Goal: Entertainment & Leisure: Consume media (video, audio)

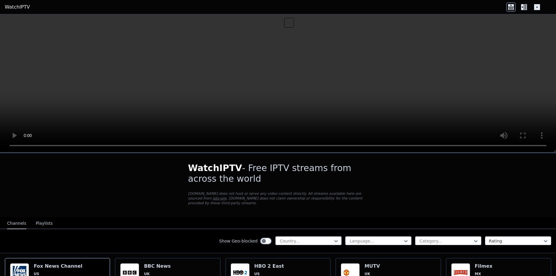
scroll to position [30, 0]
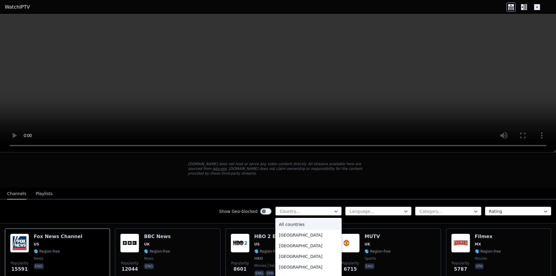
click at [327, 208] on div at bounding box center [306, 211] width 54 height 6
click at [286, 221] on div "[GEOGRAPHIC_DATA]" at bounding box center [309, 224] width 66 height 11
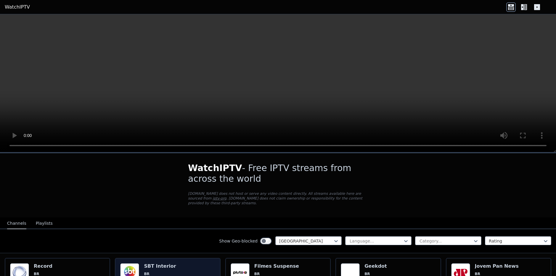
scroll to position [59, 0]
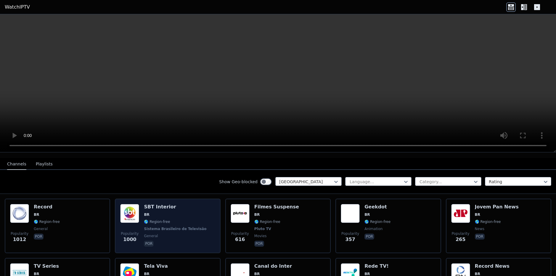
click at [174, 212] on span "BR" at bounding box center [176, 214] width 64 height 5
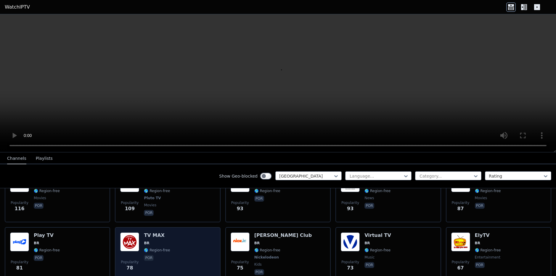
scroll to position [296, 0]
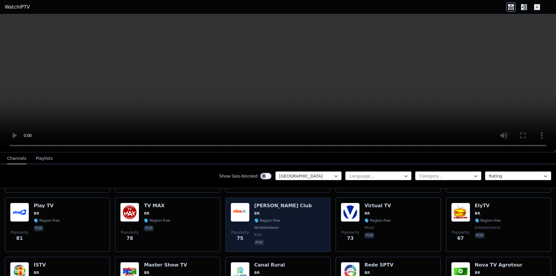
click at [283, 211] on div "Popularity 75 [PERSON_NAME] Club BR 🌎 Region-free Nickelodeon kids por" at bounding box center [278, 225] width 95 height 44
click at [286, 209] on div "Popularity 75 [PERSON_NAME] Club BR 🌎 Region-free Nickelodeon kids por" at bounding box center [278, 225] width 95 height 44
click at [326, 206] on div "Popularity 75 [PERSON_NAME] Club BR 🌎 Region-free Nickelodeon kids por" at bounding box center [277, 224] width 105 height 55
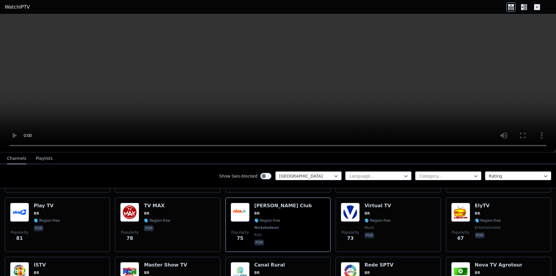
click at [440, 111] on video at bounding box center [278, 83] width 556 height 138
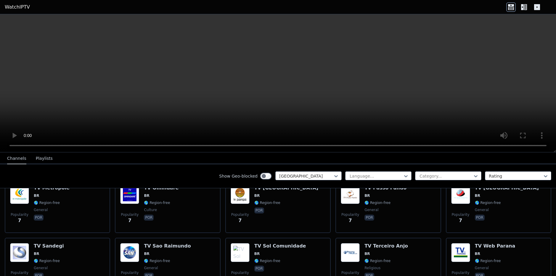
scroll to position [1930, 0]
